Goal: Information Seeking & Learning: Learn about a topic

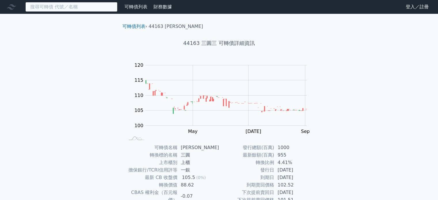
click at [83, 6] on input at bounding box center [71, 7] width 92 height 10
paste input "33763"
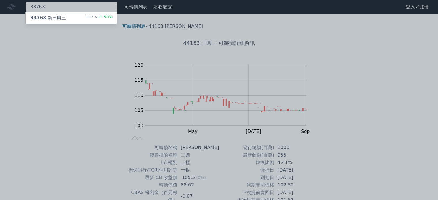
type input "33763"
click at [85, 17] on div "33763 新日興三 132.5 -1.50%" at bounding box center [72, 18] width 92 height 12
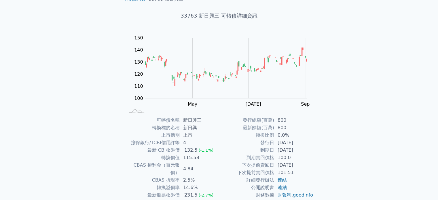
scroll to position [28, 0]
click at [285, 154] on td "100.0" at bounding box center [293, 156] width 39 height 7
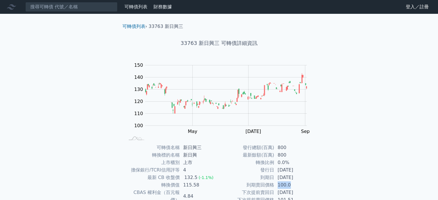
scroll to position [0, 0]
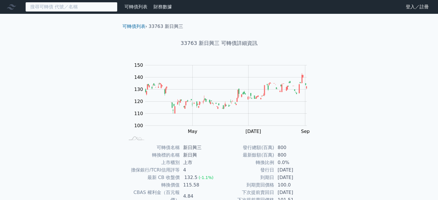
click at [77, 7] on input at bounding box center [71, 7] width 92 height 10
paste input "64421"
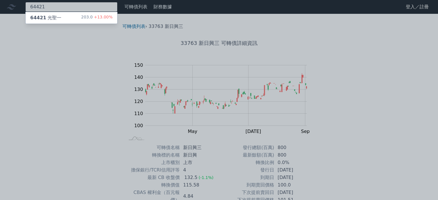
type input "64421"
click at [91, 18] on div "203.0 +13.00%" at bounding box center [96, 17] width 31 height 7
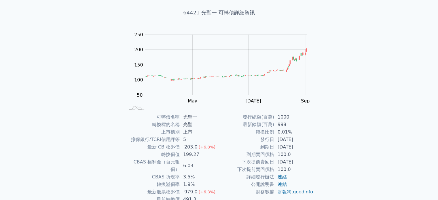
scroll to position [67, 0]
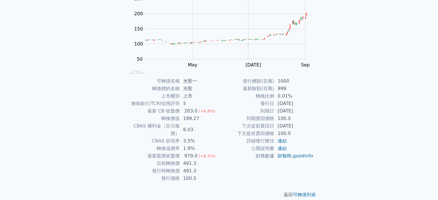
click at [287, 120] on td "100.0" at bounding box center [293, 118] width 39 height 7
copy td "100.0"
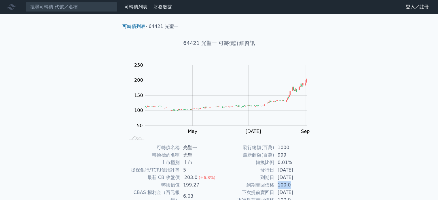
scroll to position [0, 0]
click at [96, 8] on input at bounding box center [71, 7] width 92 height 10
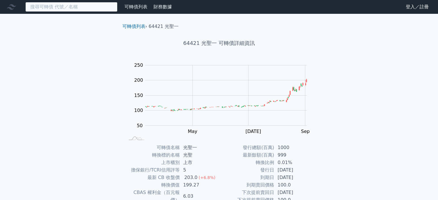
paste input "80914"
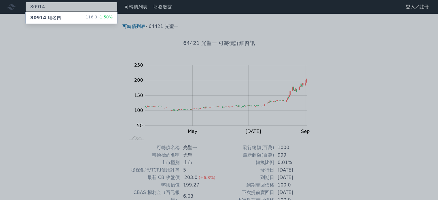
type input "80914"
click at [89, 17] on div "116.0 -1.50%" at bounding box center [99, 17] width 27 height 7
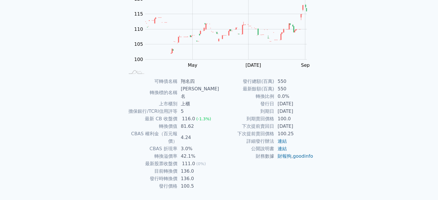
scroll to position [67, 0]
click at [286, 120] on td "100.0" at bounding box center [293, 118] width 39 height 7
copy td "100.0"
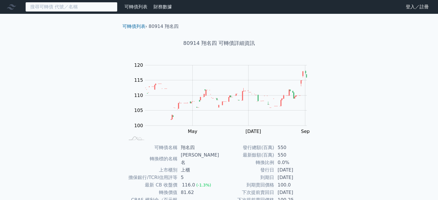
click at [85, 4] on input at bounding box center [71, 7] width 92 height 10
paste input "36804"
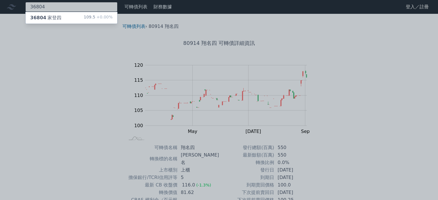
type input "36804"
click at [98, 18] on span "+0.00%" at bounding box center [103, 17] width 17 height 5
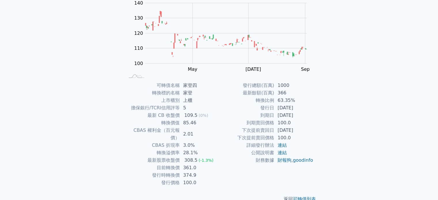
scroll to position [67, 0]
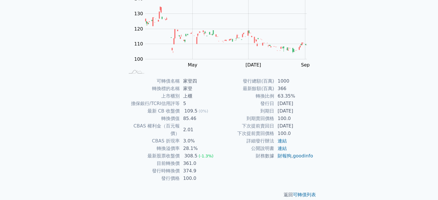
click at [287, 117] on td "100.0" at bounding box center [293, 118] width 39 height 7
copy td "100.0"
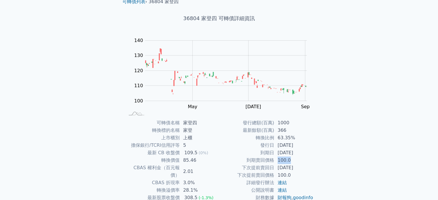
scroll to position [0, 0]
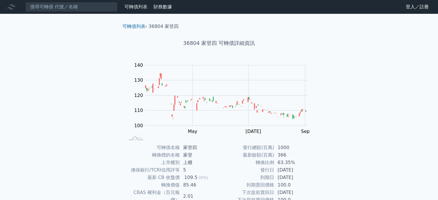
click at [59, 1] on nav "可轉債列表 財務數據 可轉債列表 財務數據 登入／註冊 登入／註冊" at bounding box center [219, 7] width 438 height 14
click at [67, 7] on input at bounding box center [71, 7] width 92 height 10
paste input "23836"
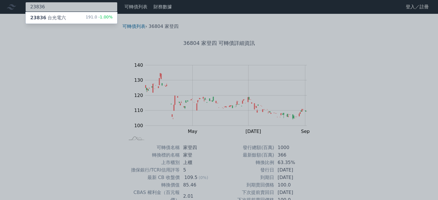
type input "23836"
click at [74, 18] on div "23836 台光電六 191.0 -1.00%" at bounding box center [72, 18] width 92 height 12
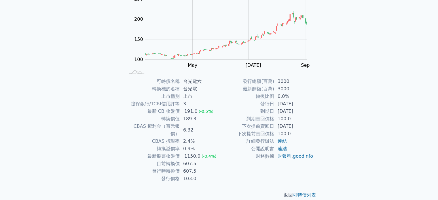
scroll to position [67, 0]
click at [287, 120] on td "100.0" at bounding box center [293, 118] width 39 height 7
copy td "100.0"
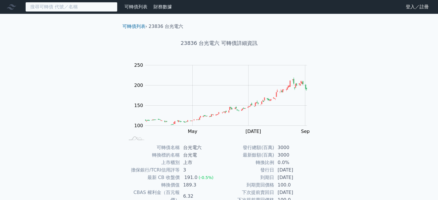
click at [96, 9] on input at bounding box center [71, 7] width 92 height 10
paste input "44163"
click at [76, 4] on input "44163" at bounding box center [71, 7] width 92 height 10
click at [81, 9] on input "44163" at bounding box center [71, 7] width 92 height 10
click at [85, 10] on input "44163" at bounding box center [71, 7] width 92 height 10
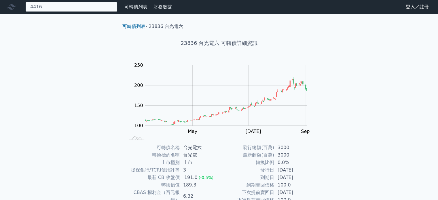
click at [62, 5] on input "4416" at bounding box center [71, 7] width 92 height 10
click at [78, 33] on div "44163 可轉債列表 財務數據 可轉債列表 財務數據 登入／註冊 登入／註冊 可轉債列表 › 23836 台光電六 23836 台光電六 可轉債詳細資訊 Z…" at bounding box center [219, 137] width 438 height 274
click at [95, 8] on div "44163" at bounding box center [71, 7] width 92 height 10
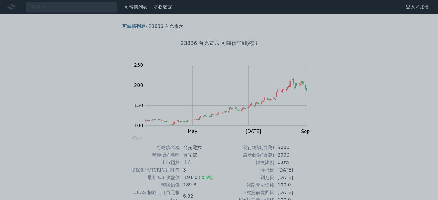
click at [95, 8] on div at bounding box center [219, 100] width 438 height 200
click at [91, 9] on div "44163" at bounding box center [71, 7] width 92 height 10
paste input "44163"
type input "4416344163"
drag, startPoint x: 80, startPoint y: 9, endPoint x: 0, endPoint y: 11, distance: 80.4
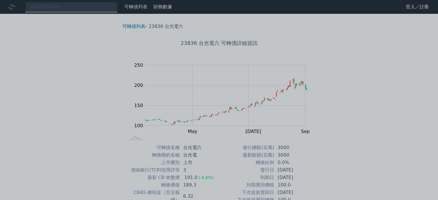
click at [0, 11] on div at bounding box center [219, 100] width 438 height 200
drag, startPoint x: 60, startPoint y: 7, endPoint x: 3, endPoint y: 9, distance: 57.3
click at [25, 9] on div "4416344163" at bounding box center [71, 7] width 92 height 10
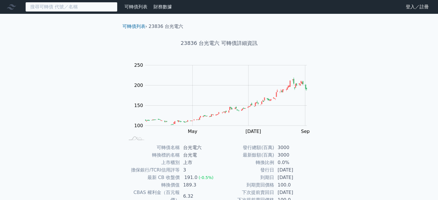
paste input "44163"
type input "44163"
click at [87, 29] on div "44163 可轉債列表 財務數據 可轉債列表 財務數據 登入／註冊 登入／註冊 可轉債列表 › 23836 台光電六 23836 台光電六 可轉債詳細資訊 Z…" at bounding box center [219, 137] width 438 height 274
click at [136, 6] on link "可轉債列表" at bounding box center [135, 6] width 23 height 5
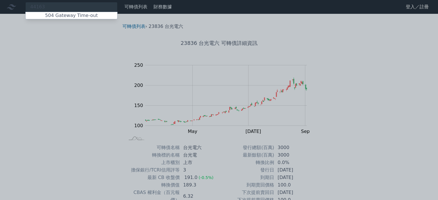
click at [107, 57] on div at bounding box center [219, 100] width 438 height 200
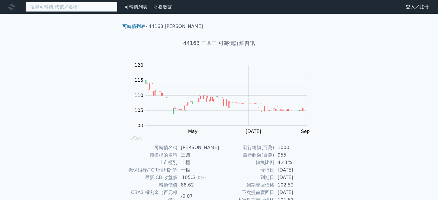
click at [94, 9] on input at bounding box center [71, 7] width 92 height 10
paste input "50097"
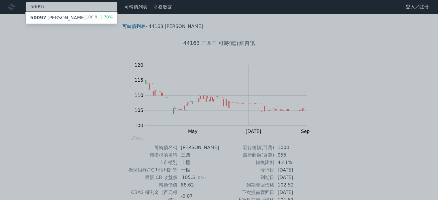
type input "50097"
click at [86, 15] on div "50097 榮剛七 100.8 -1.70%" at bounding box center [72, 18] width 92 height 12
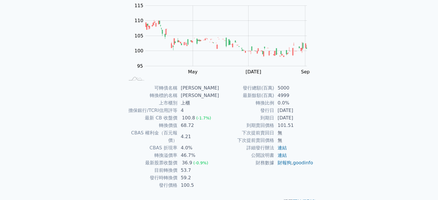
scroll to position [67, 0]
